Goal: Task Accomplishment & Management: Use online tool/utility

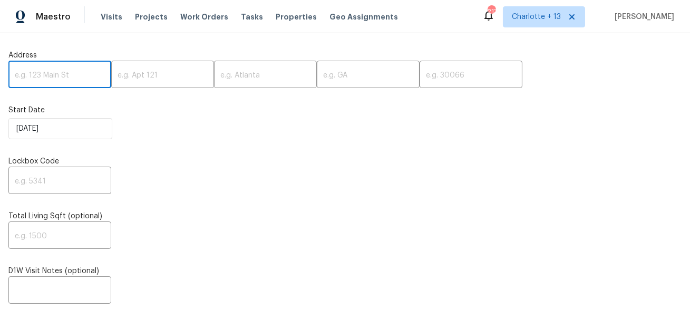
click at [48, 67] on input "text" at bounding box center [59, 75] width 103 height 25
paste input "[STREET_ADDRESS]"
click at [79, 77] on input "[STREET_ADDRESS]" at bounding box center [59, 75] width 103 height 25
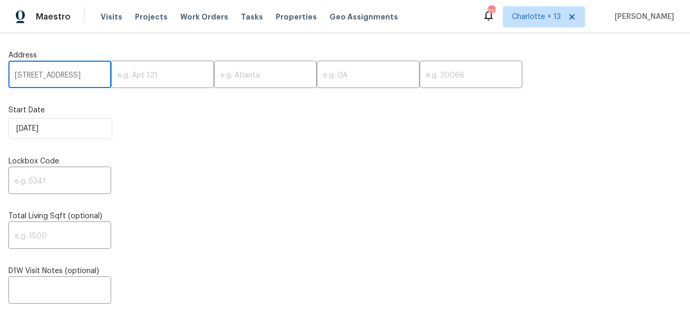
scroll to position [0, 35]
type input "[STREET_ADDRESS]"
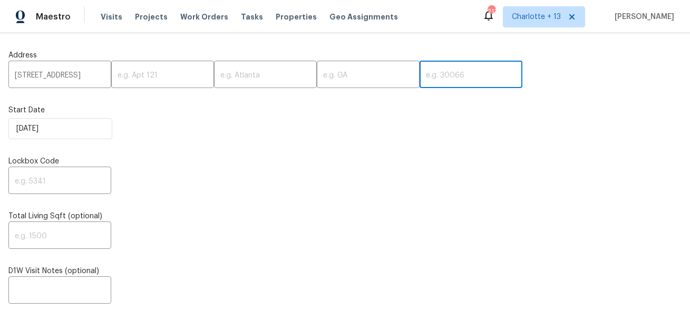
scroll to position [0, 0]
click at [419, 73] on input "text" at bounding box center [470, 75] width 103 height 25
paste input "30135"
type input "30135"
click at [82, 76] on input "[STREET_ADDRESS]" at bounding box center [59, 75] width 103 height 25
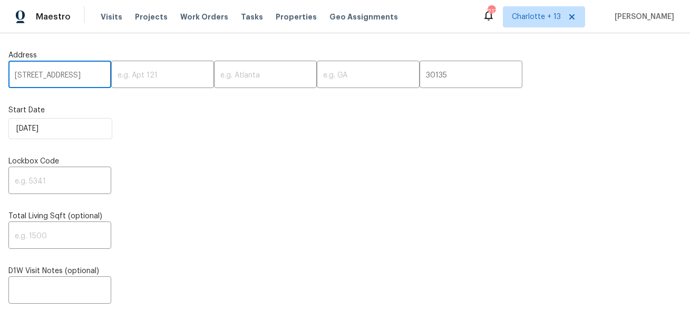
click at [82, 76] on input "[STREET_ADDRESS]" at bounding box center [59, 75] width 103 height 25
type input "[STREET_ADDRESS]"
click at [222, 74] on input "text" at bounding box center [265, 75] width 103 height 25
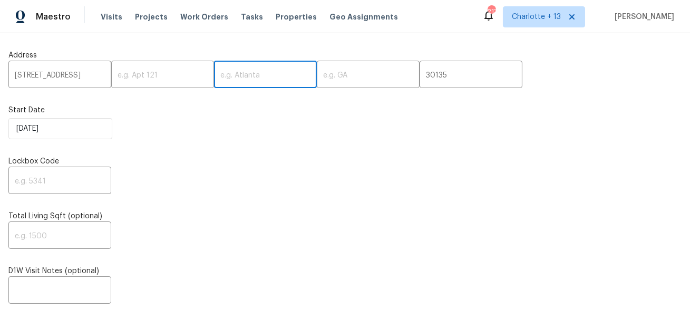
paste input "Douglasville"
type input "Douglasville"
click at [81, 80] on input "[STREET_ADDRESS]" at bounding box center [59, 75] width 103 height 25
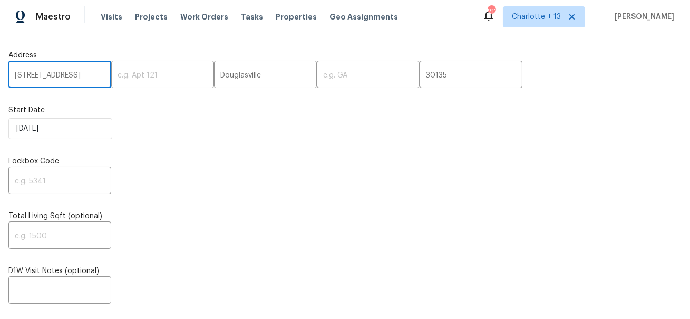
click at [81, 80] on input "[STREET_ADDRESS]" at bounding box center [59, 75] width 103 height 25
type input "[STREET_ADDRESS],,"
click at [326, 73] on input "text" at bounding box center [368, 75] width 103 height 25
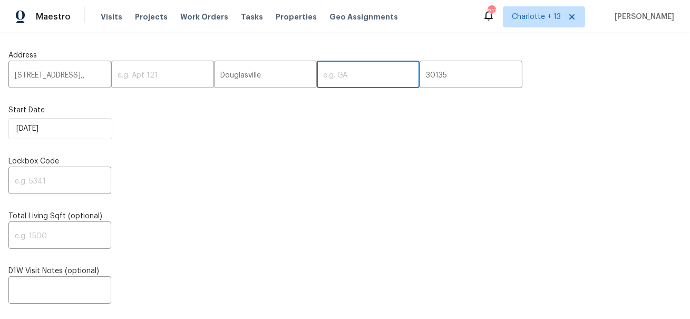
paste input "GA"
type input "GA"
click at [80, 80] on input "[STREET_ADDRESS],," at bounding box center [59, 75] width 103 height 25
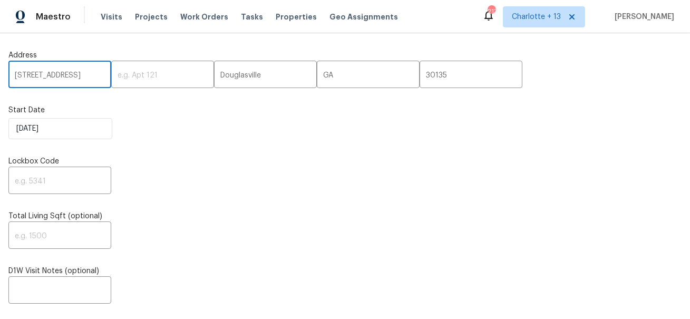
type input "[STREET_ADDRESS]"
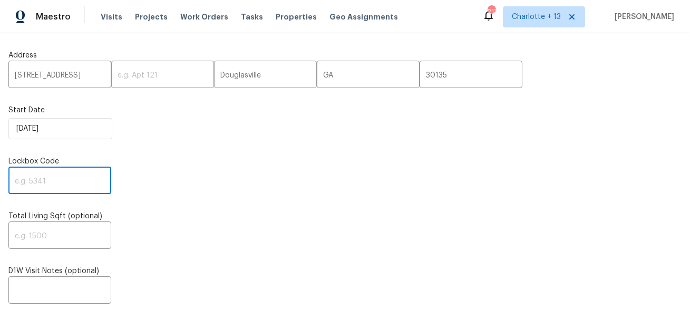
click at [41, 181] on input "text" at bounding box center [59, 181] width 103 height 25
paste input "3236"
type input "3236"
click at [46, 285] on input "text" at bounding box center [59, 291] width 103 height 25
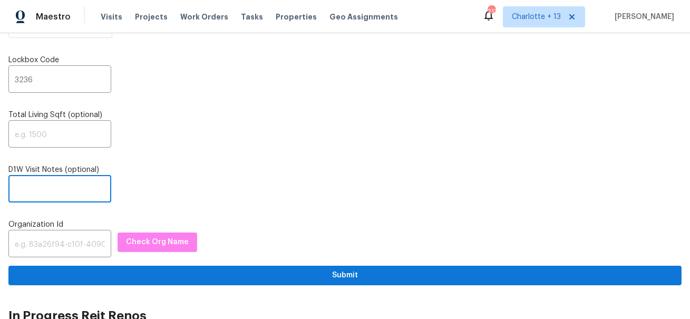
scroll to position [137, 0]
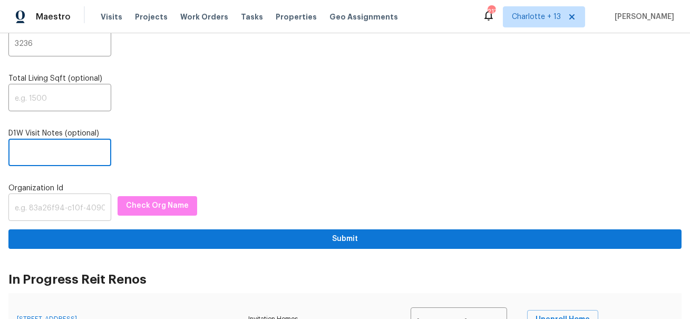
click at [72, 209] on input "text" at bounding box center [59, 208] width 103 height 25
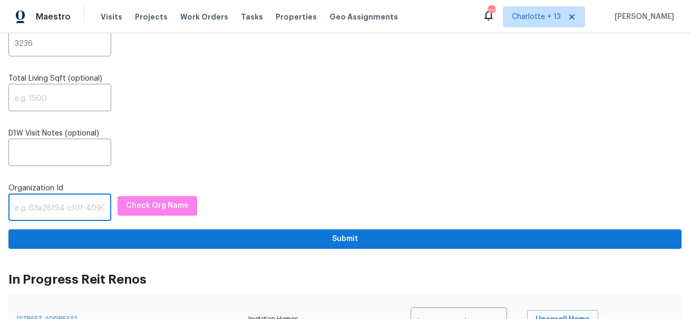
paste input "1349d153-b359-4f9b-b4dd-758ff939cc37"
type input "1349d153-b359-4f9b-b4dd-758ff939cc37"
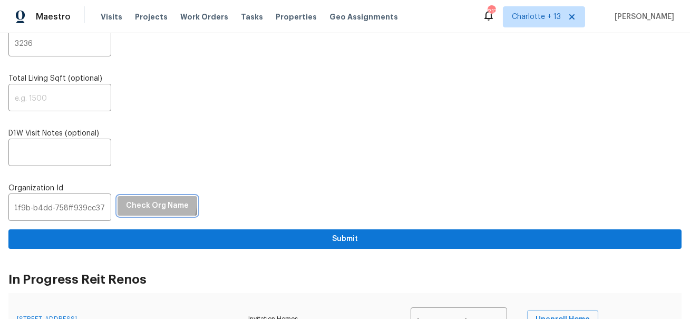
scroll to position [0, 0]
click at [137, 201] on span "Check Org Name" at bounding box center [157, 205] width 63 height 13
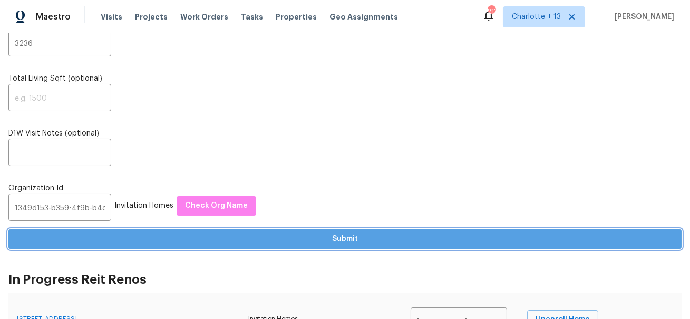
click at [131, 241] on span "Submit" at bounding box center [345, 238] width 656 height 13
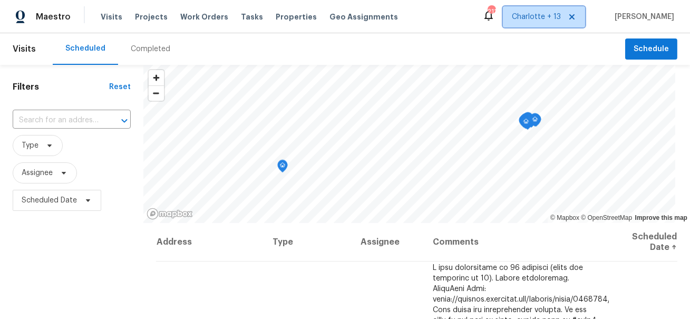
click at [574, 15] on icon at bounding box center [571, 16] width 5 height 5
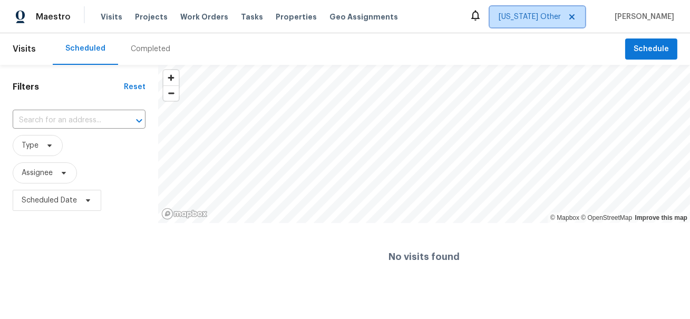
click at [560, 16] on span "[US_STATE] Other" at bounding box center [529, 17] width 62 height 11
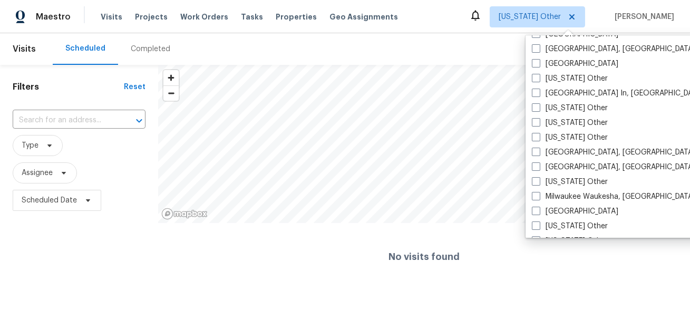
scroll to position [737, 0]
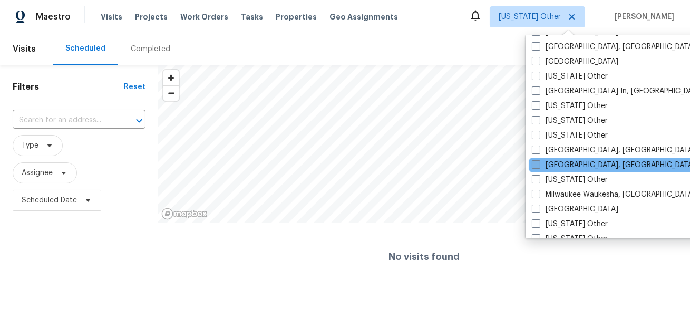
click at [556, 162] on label "Miami, FL" at bounding box center [612, 165] width 163 height 11
click at [538, 162] on input "Miami, FL" at bounding box center [534, 163] width 7 height 7
checkbox input "true"
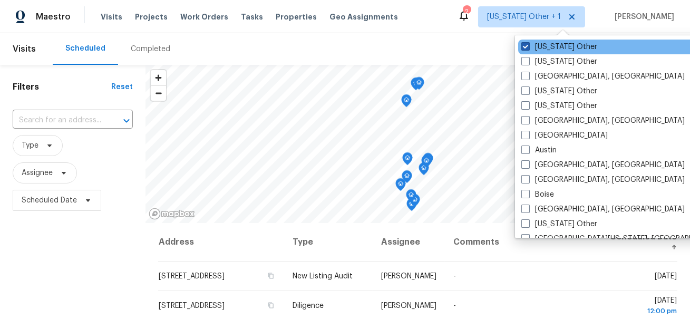
click at [563, 47] on label "Alabama Other" at bounding box center [559, 47] width 76 height 11
click at [528, 47] on input "Alabama Other" at bounding box center [524, 45] width 7 height 7
checkbox input "false"
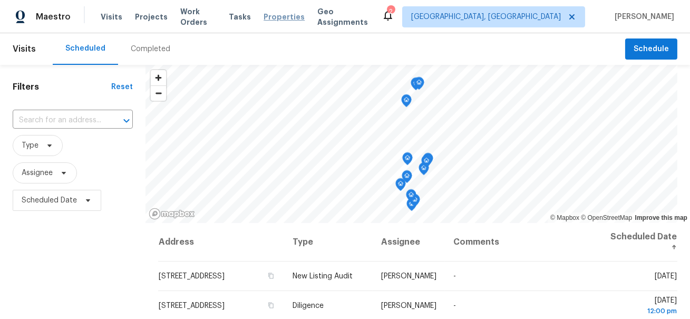
click at [271, 18] on span "Properties" at bounding box center [283, 17] width 41 height 11
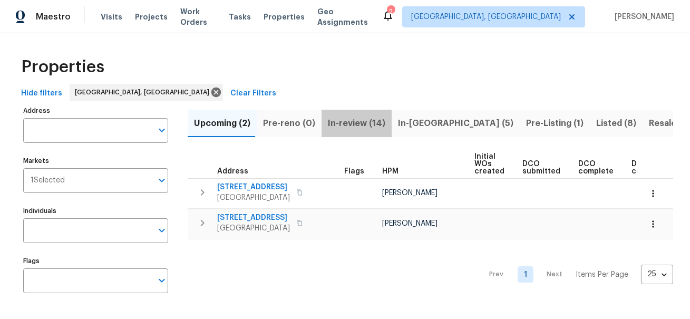
click at [360, 119] on span "In-review (14)" at bounding box center [356, 123] width 57 height 15
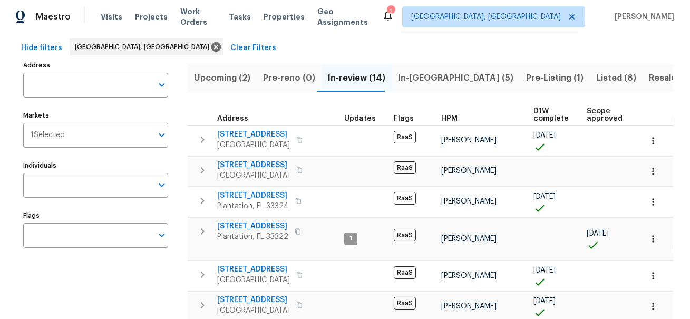
scroll to position [43, 0]
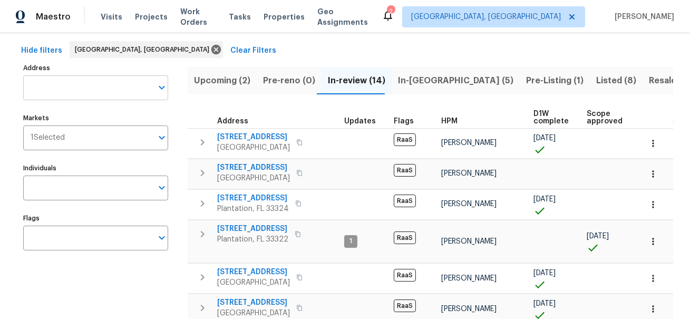
click at [111, 77] on input "Address" at bounding box center [87, 87] width 129 height 25
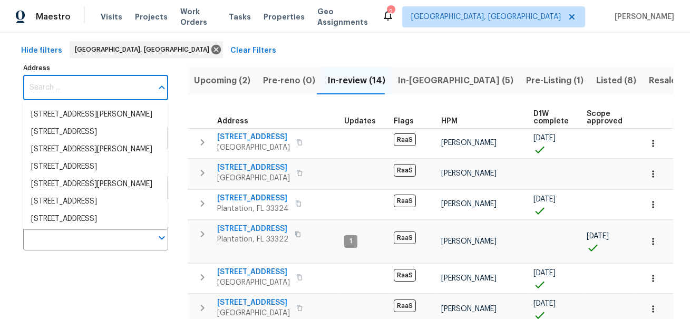
paste input "1006 Eagle Vw"
type input "1006 Eagle Vw"
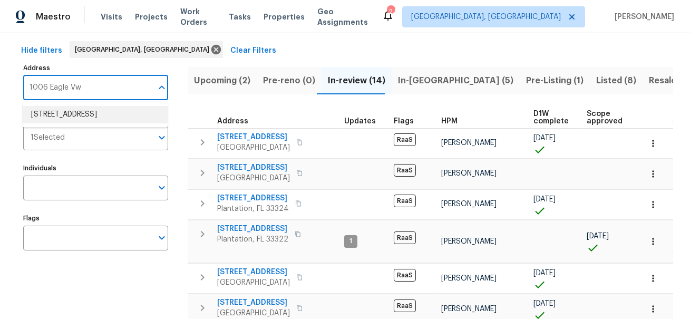
click at [87, 115] on li "1006 Eagle Vw Lawrenceville GA 30044" at bounding box center [95, 114] width 145 height 17
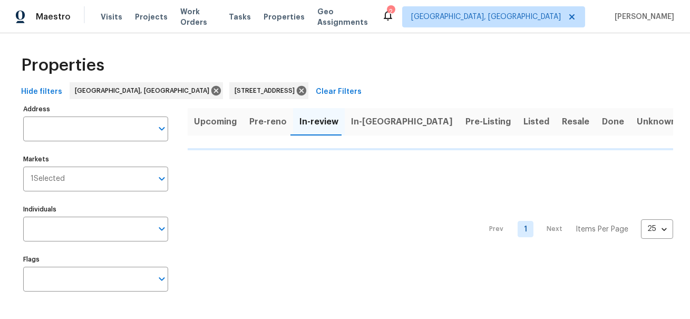
type input "1006 Eagle Vw Lawrenceville GA 30044"
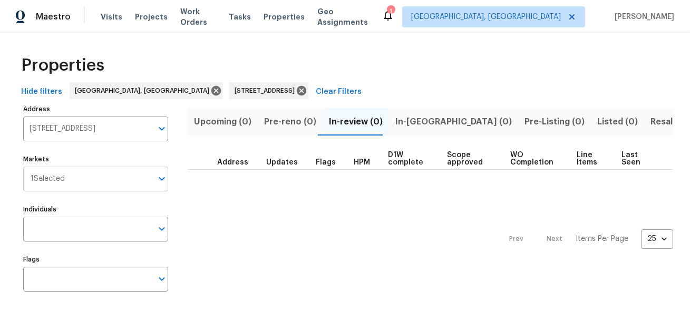
click at [81, 182] on input "Markets" at bounding box center [108, 178] width 87 height 25
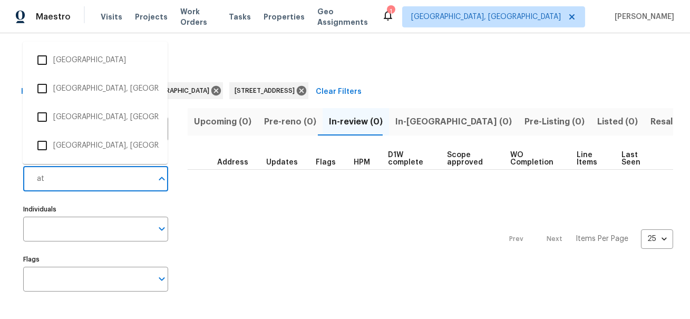
type input "atl"
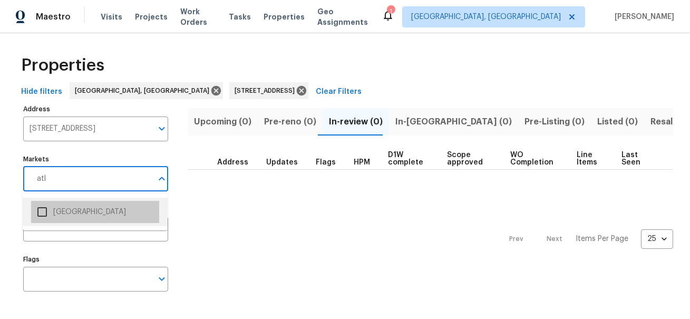
click at [65, 214] on li "Atlanta" at bounding box center [95, 212] width 128 height 22
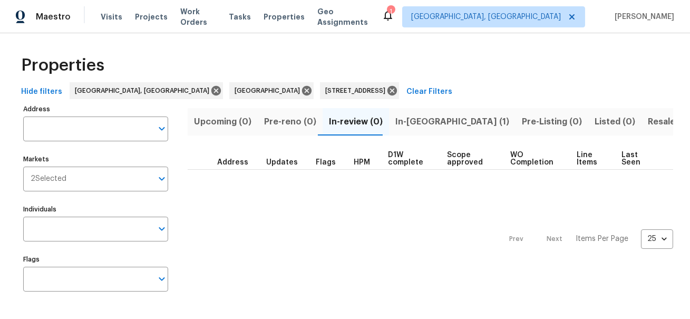
type input "1006 Eagle Vw Lawrenceville GA 30044"
click at [407, 123] on span "In-reno (1)" at bounding box center [452, 121] width 114 height 15
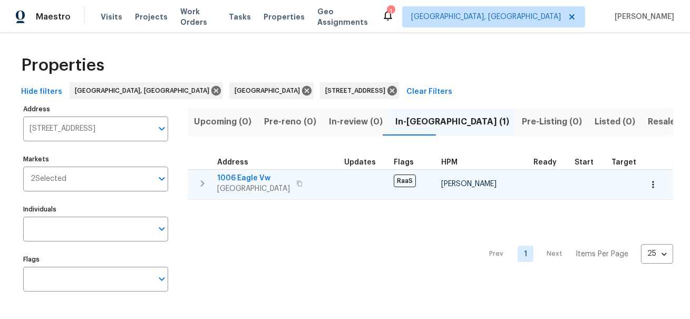
click at [290, 183] on span "Lawrenceville, GA 30044" at bounding box center [253, 188] width 73 height 11
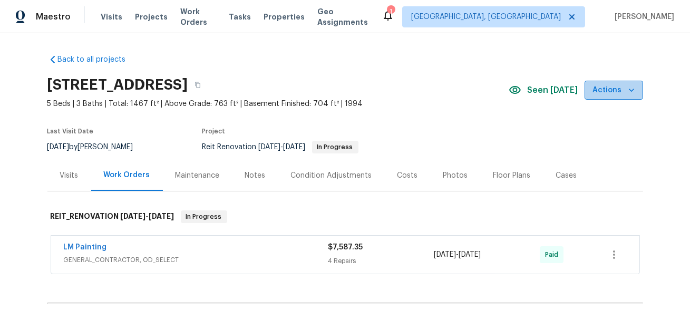
click at [621, 93] on span "Actions" at bounding box center [614, 90] width 42 height 13
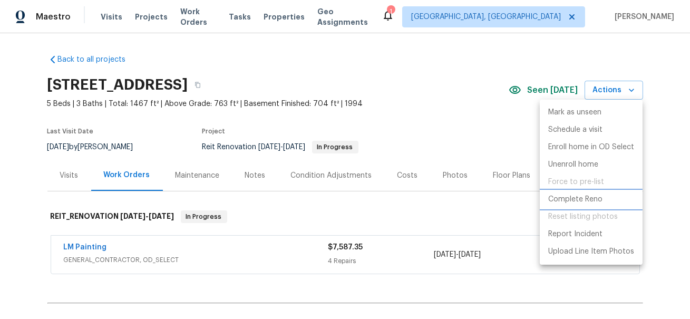
click at [580, 196] on p "Complete Reno" at bounding box center [575, 199] width 54 height 11
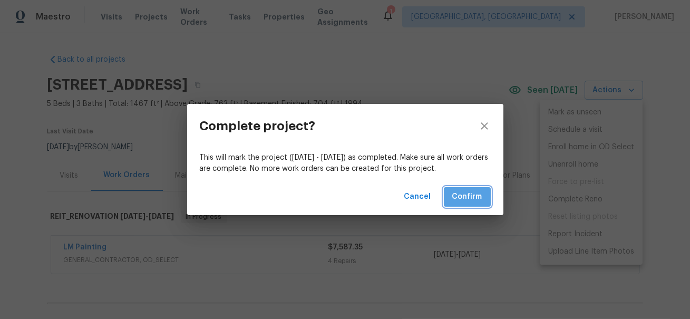
click at [475, 193] on span "Confirm" at bounding box center [467, 196] width 30 height 13
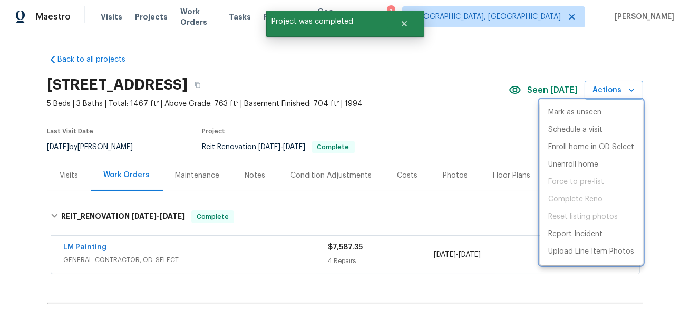
click at [347, 86] on div at bounding box center [345, 159] width 690 height 319
